Goal: Navigation & Orientation: Find specific page/section

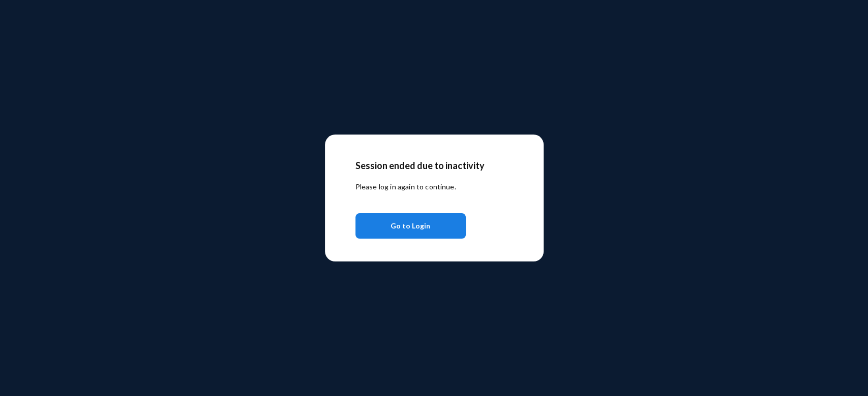
click at [431, 225] on button "Go to Login" at bounding box center [410, 225] width 110 height 25
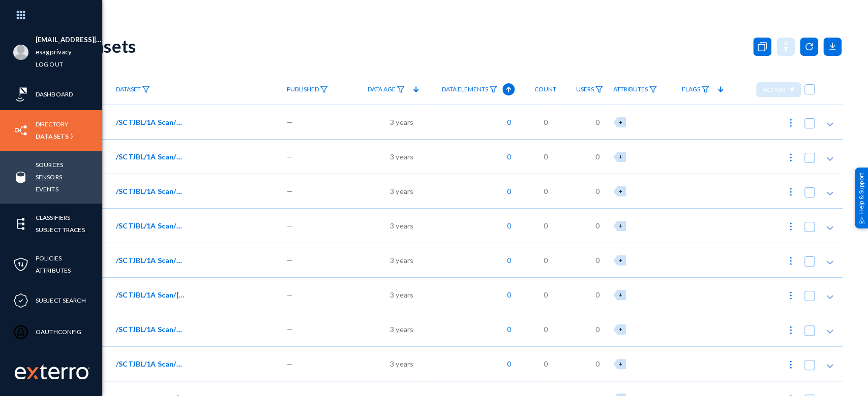
click at [53, 171] on link "Sensors" at bounding box center [49, 177] width 26 height 12
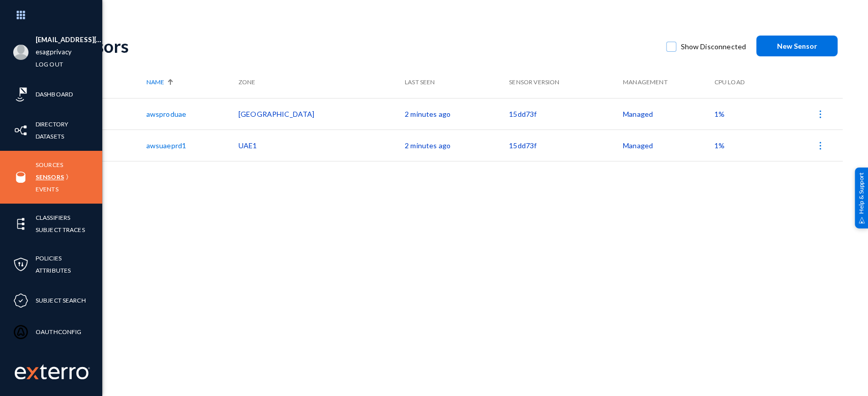
click at [48, 175] on link "Sensors" at bounding box center [50, 177] width 28 height 12
click at [48, 161] on link "Sources" at bounding box center [49, 165] width 27 height 12
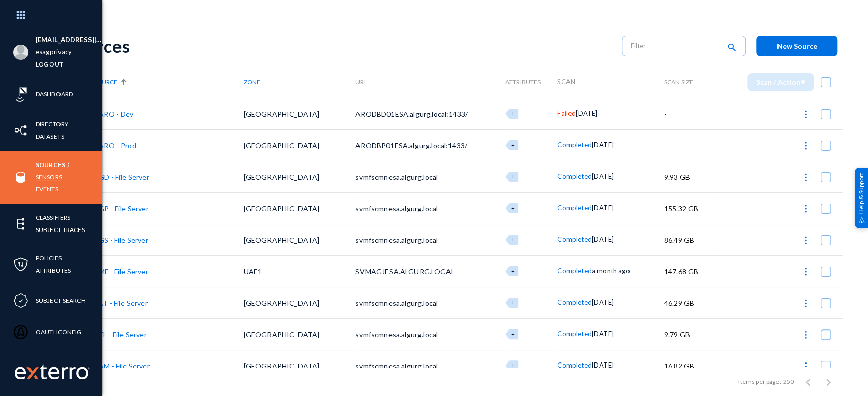
click at [48, 177] on link "Sensors" at bounding box center [49, 177] width 26 height 12
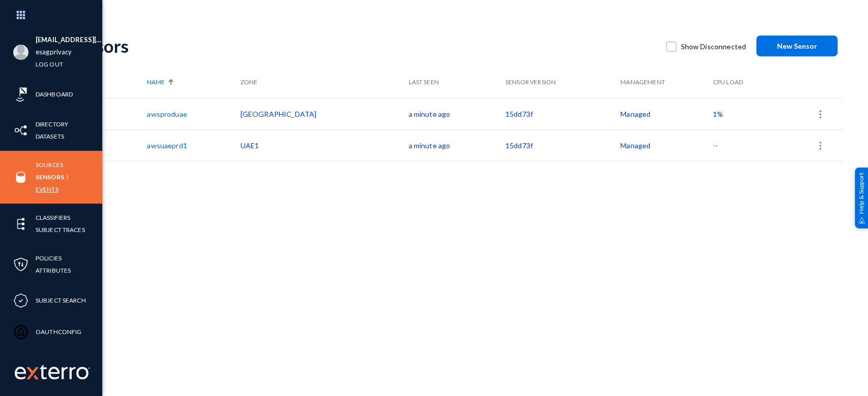
click at [54, 184] on link "Events" at bounding box center [47, 189] width 23 height 12
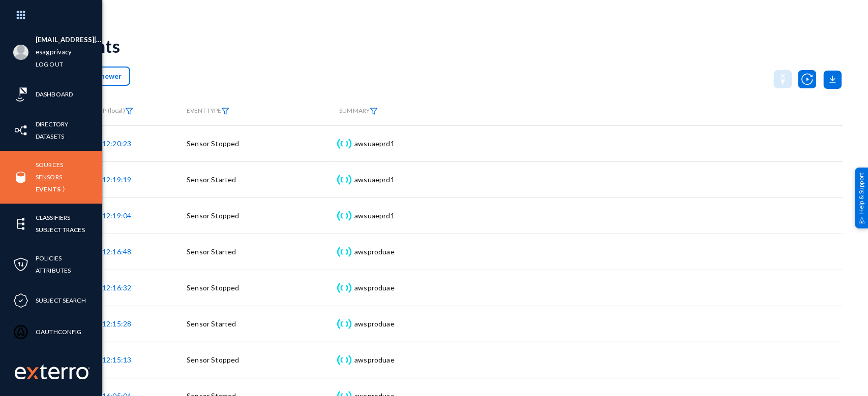
click at [50, 173] on link "Sensors" at bounding box center [49, 177] width 26 height 12
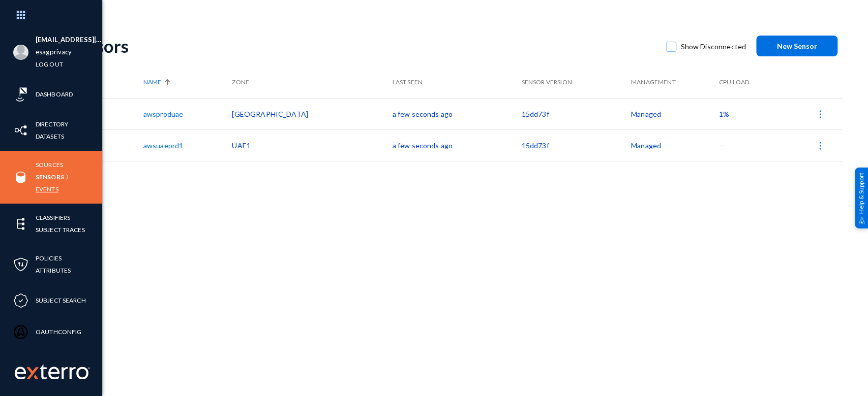
click at [43, 188] on link "Events" at bounding box center [47, 189] width 23 height 12
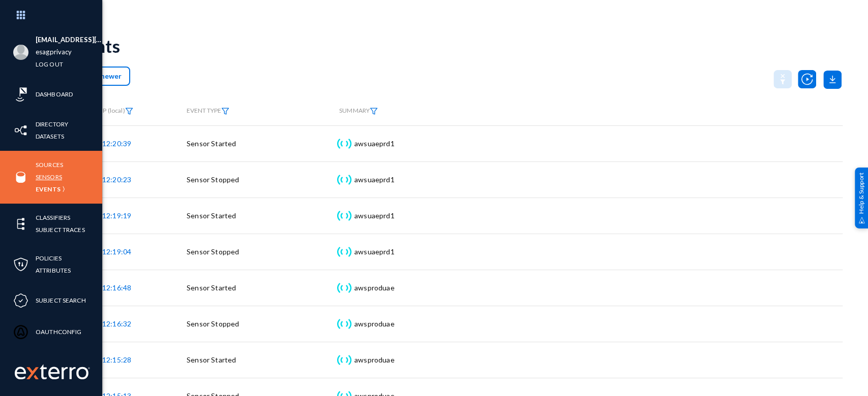
click at [54, 173] on link "Sensors" at bounding box center [49, 177] width 26 height 12
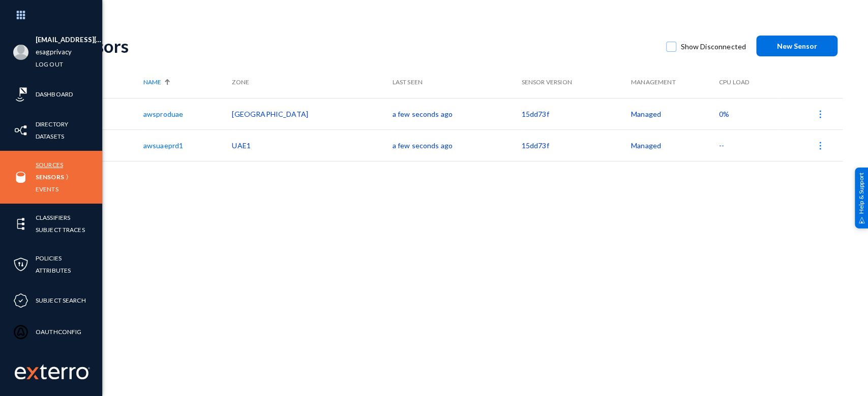
click at [51, 166] on link "Sources" at bounding box center [49, 165] width 27 height 12
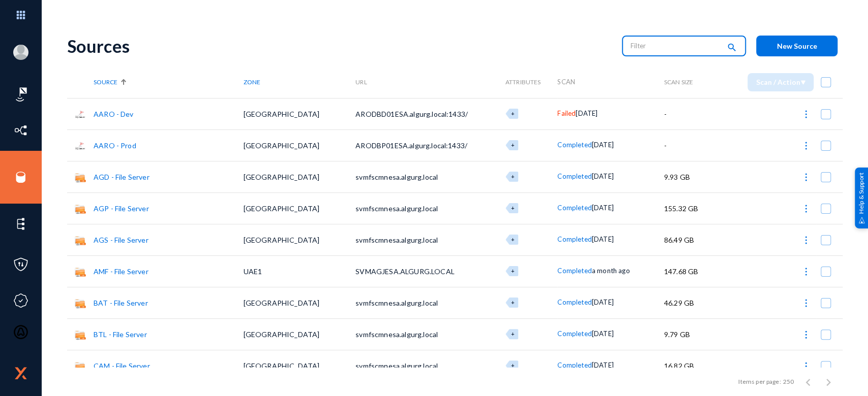
click at [665, 48] on input "text" at bounding box center [674, 45] width 89 height 15
type input "o"
